Goal: Task Accomplishment & Management: Manage account settings

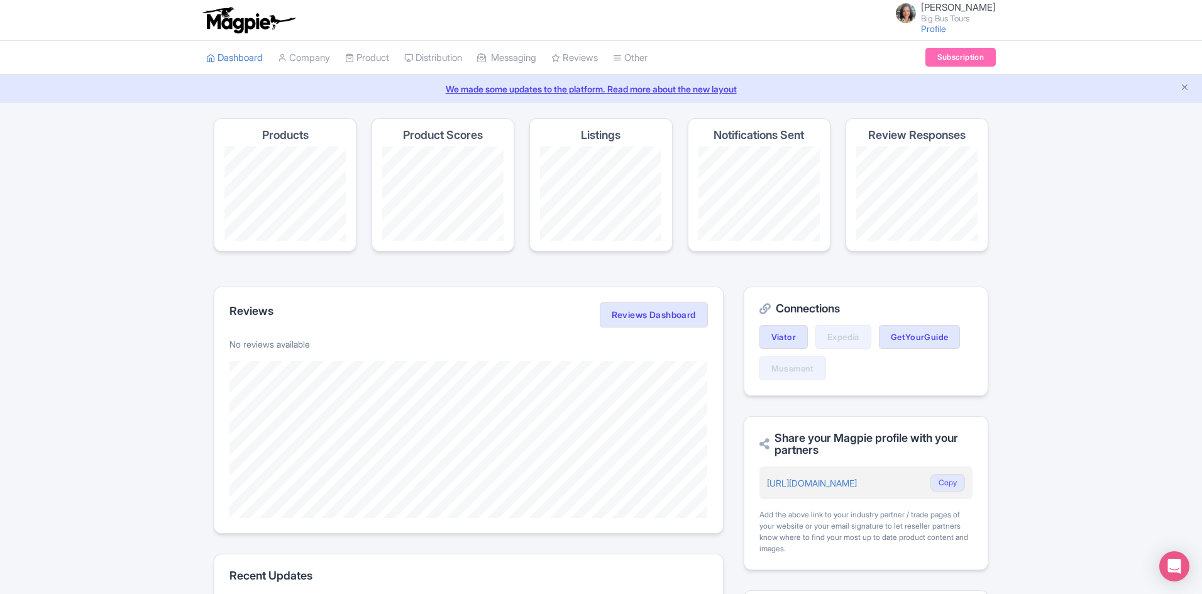
click at [0, 0] on link "My Products" at bounding box center [0, 0] width 0 height 0
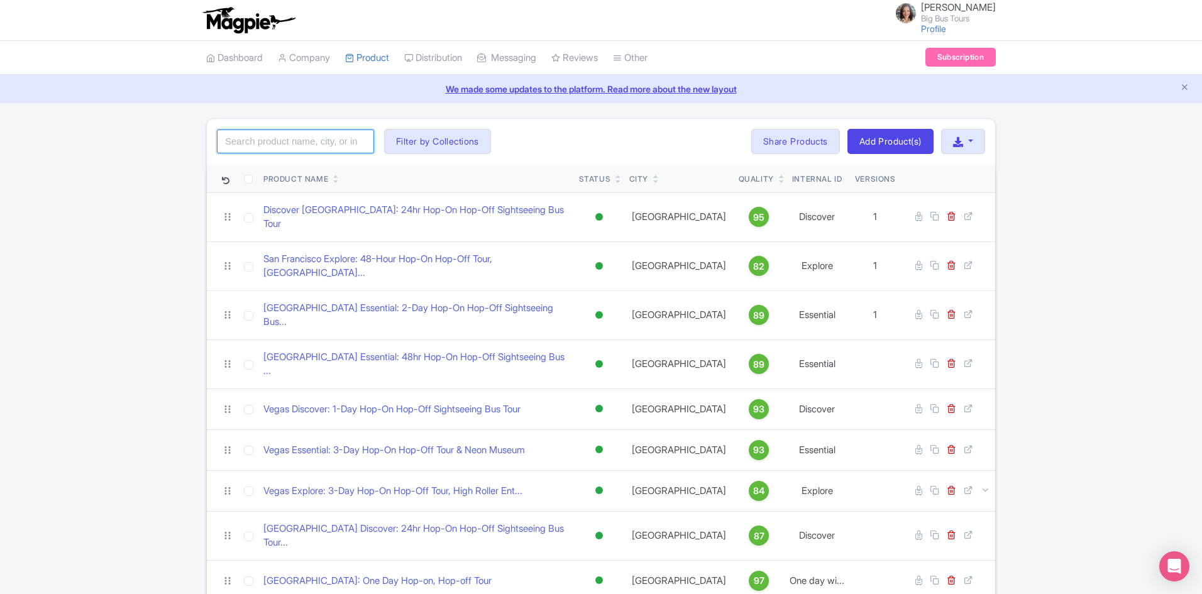
click at [304, 140] on input "search" at bounding box center [295, 142] width 157 height 24
paste input "[GEOGRAPHIC_DATA]"
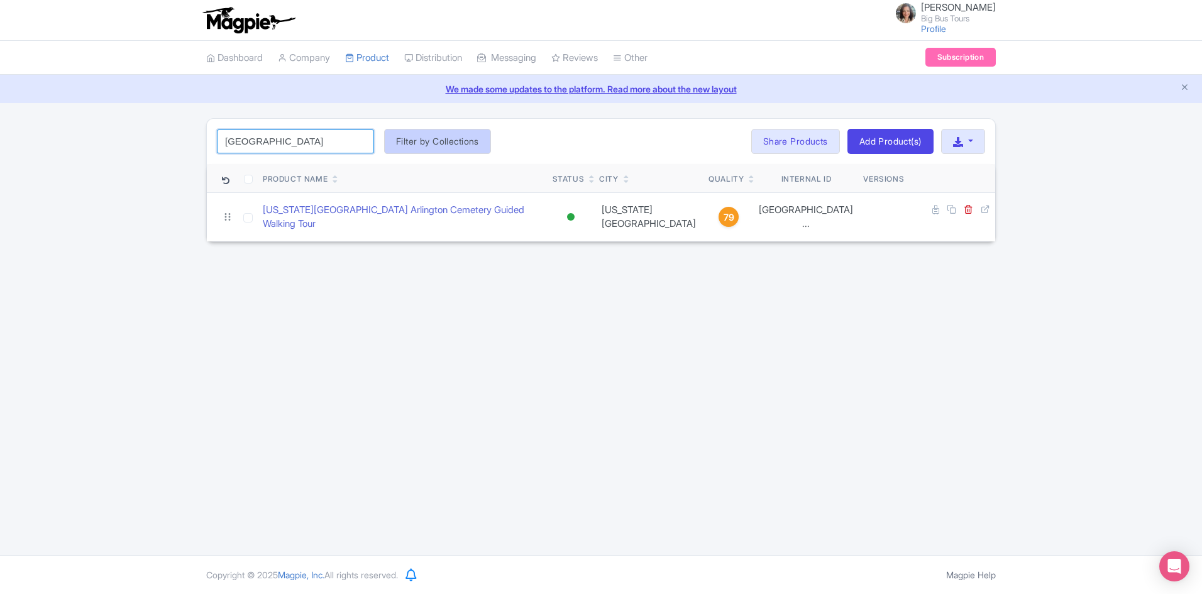
type input "[GEOGRAPHIC_DATA]"
click at [421, 144] on button "Filter by Collections" at bounding box center [437, 141] width 107 height 25
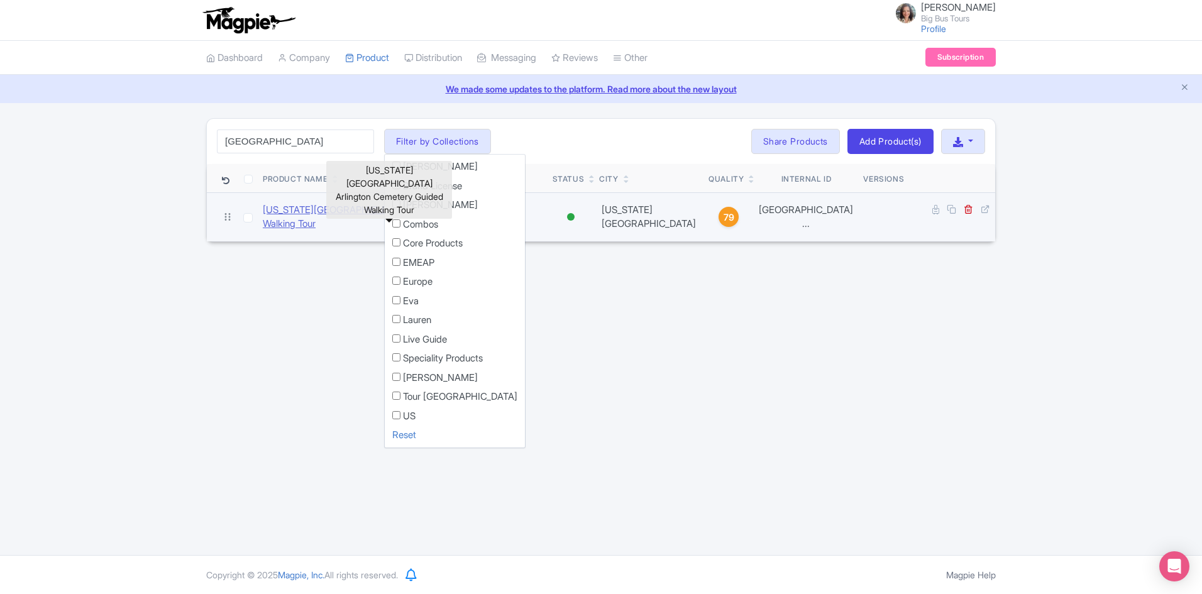
click at [311, 214] on link "[US_STATE][GEOGRAPHIC_DATA] Arlington Cemetery Guided Walking Tour" at bounding box center [403, 217] width 280 height 28
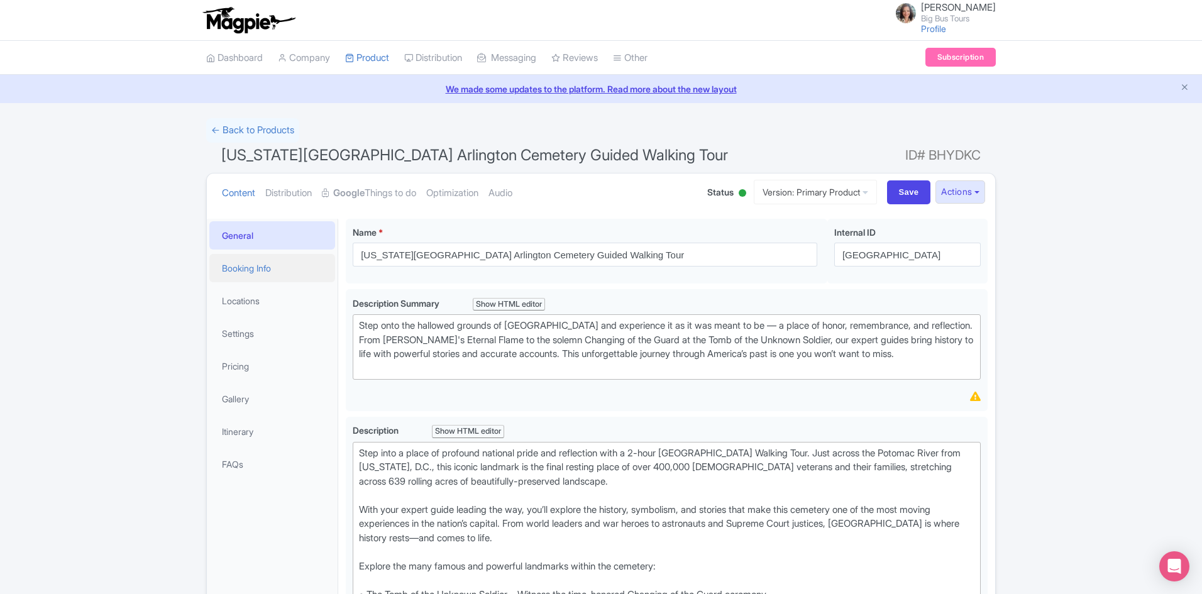
click at [249, 267] on link "Booking Info" at bounding box center [272, 268] width 126 height 28
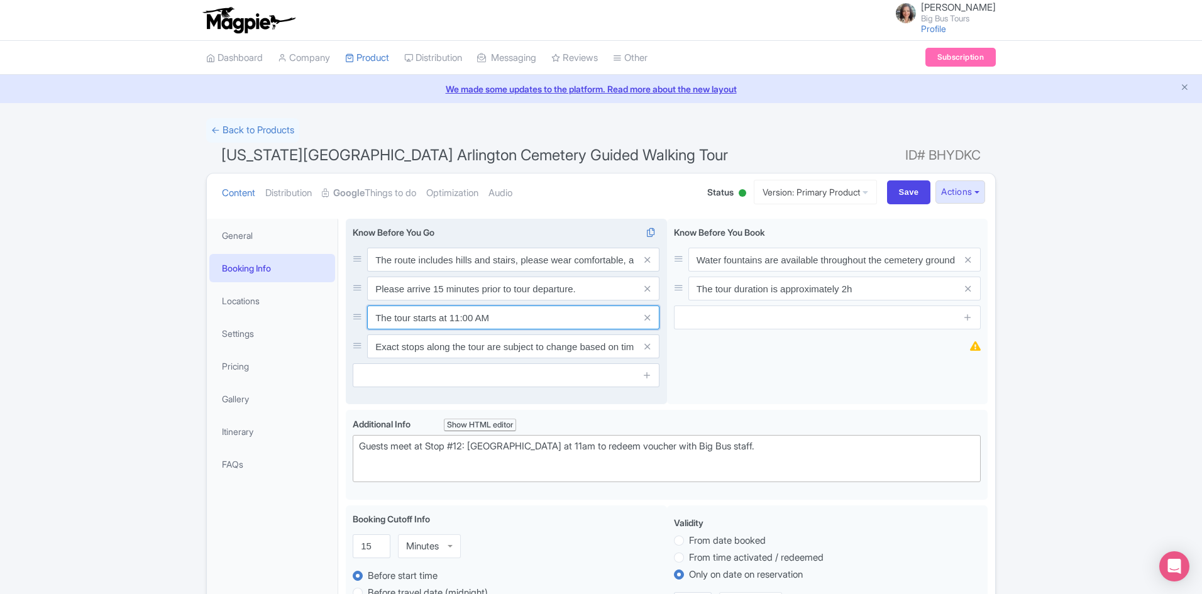
drag, startPoint x: 458, startPoint y: 317, endPoint x: 451, endPoint y: 317, distance: 6.9
click at [451, 317] on input "The tour starts at 11:00 AM" at bounding box center [513, 318] width 292 height 24
type input "The tour starts at 13:00 AM"
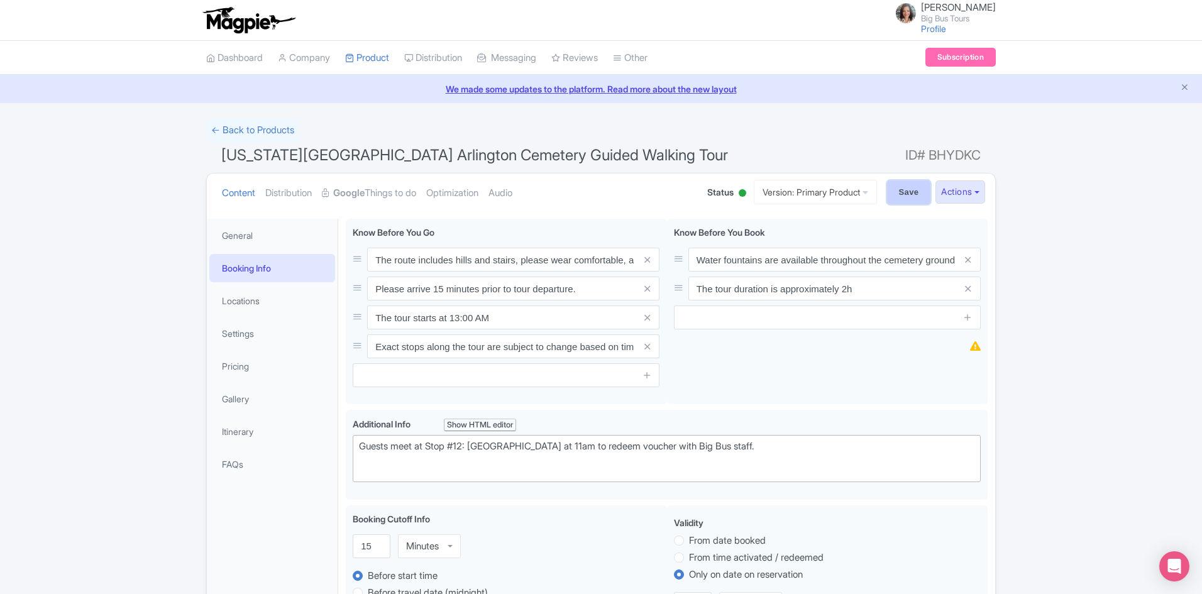
click at [900, 191] on input "Save" at bounding box center [909, 192] width 44 height 24
type input "Saving..."
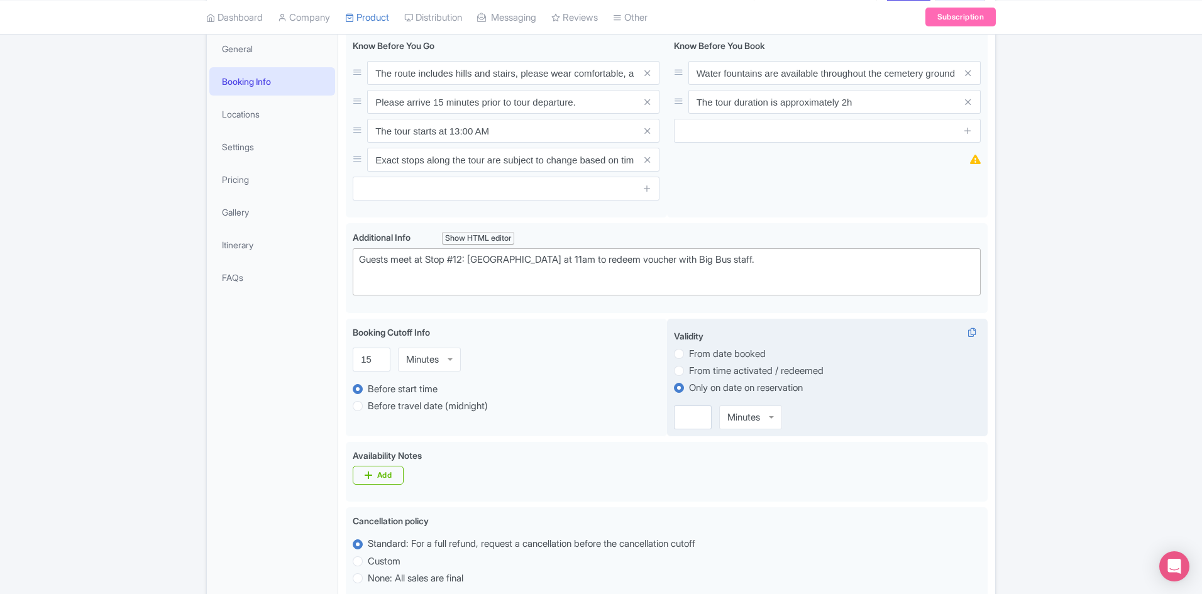
scroll to position [156, 0]
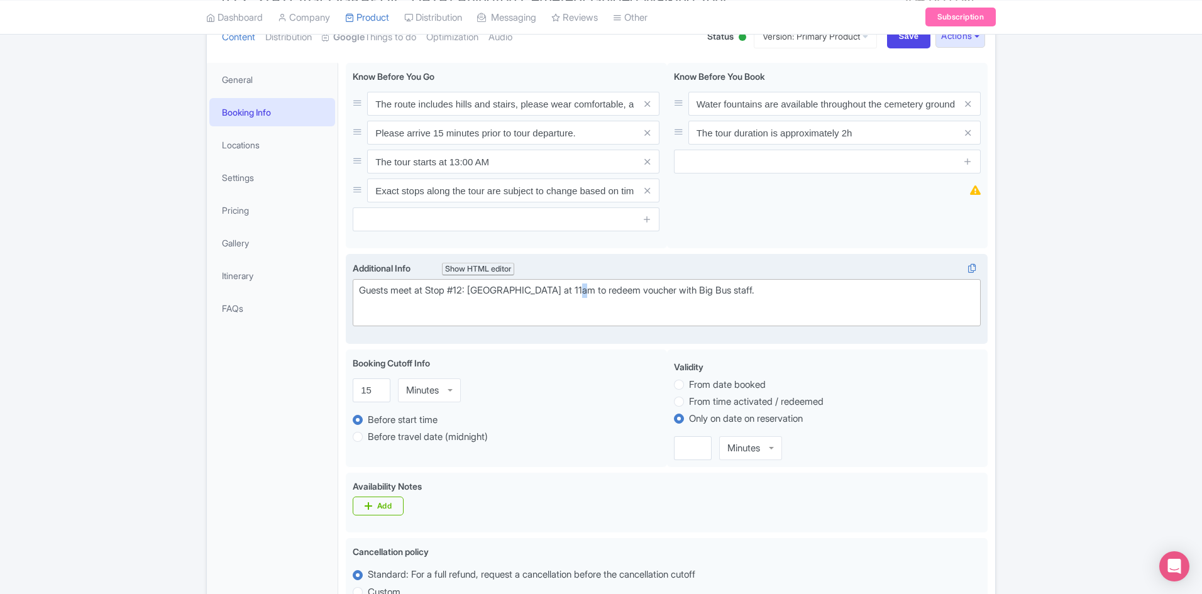
click at [580, 289] on div "Guests meet at Stop #12: Arlington Cemetery at 11am to redeem voucher with Big …" at bounding box center [666, 298] width 615 height 28
type trix-editor "<div>Guests meet at Stop #12: Arlington Cemetery at 13pm to redeem voucher with…"
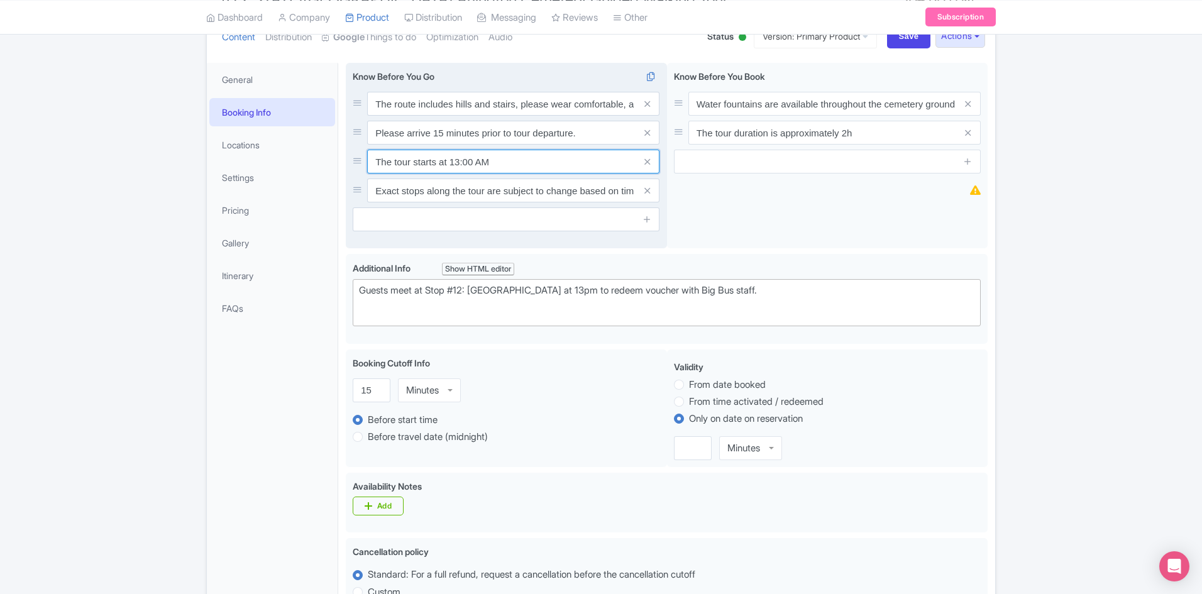
drag, startPoint x: 477, startPoint y: 158, endPoint x: 475, endPoint y: 151, distance: 7.8
click at [479, 161] on input "The tour starts at 13:00 AM" at bounding box center [513, 162] width 292 height 24
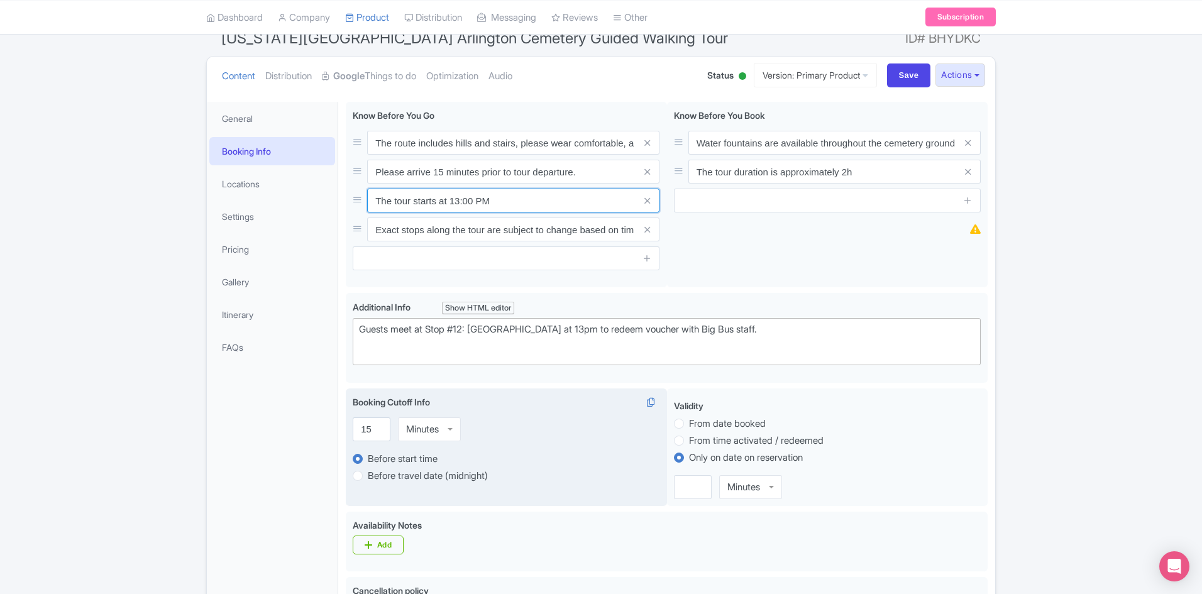
scroll to position [0, 0]
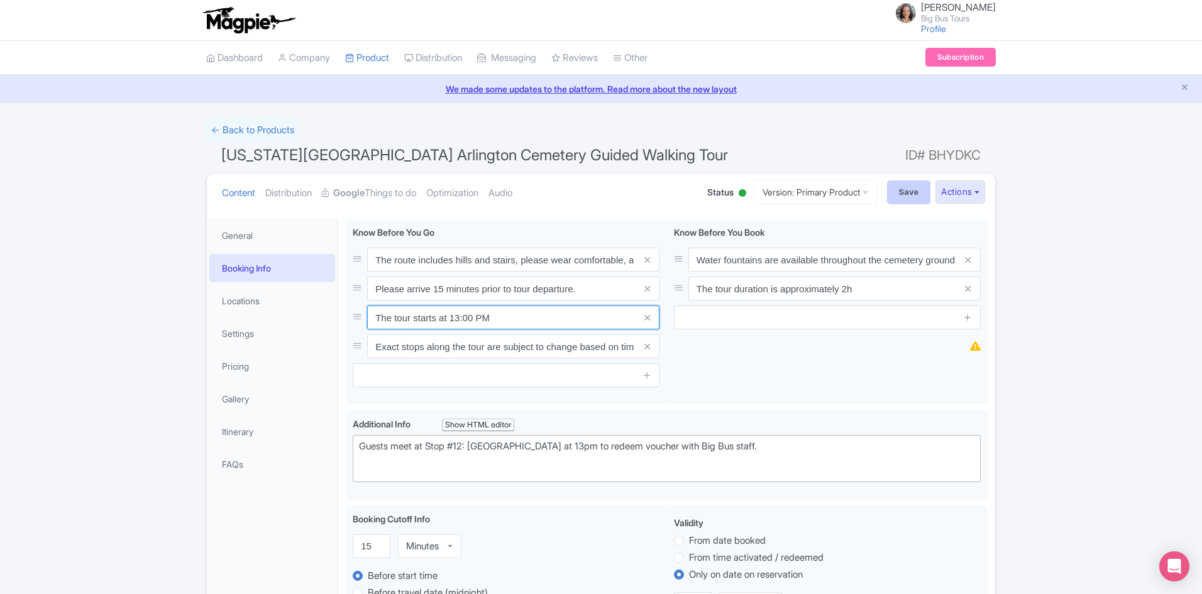
type input "The tour starts at 13:00 PM"
click at [897, 191] on input "Save" at bounding box center [909, 192] width 44 height 24
type input "Saving..."
